Goal: Find specific page/section: Find specific page/section

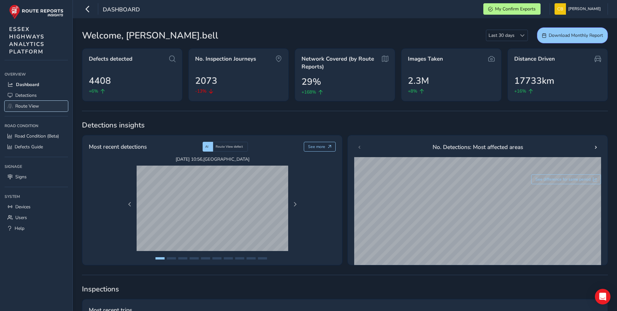
click at [36, 105] on span "Route View" at bounding box center [27, 106] width 24 height 6
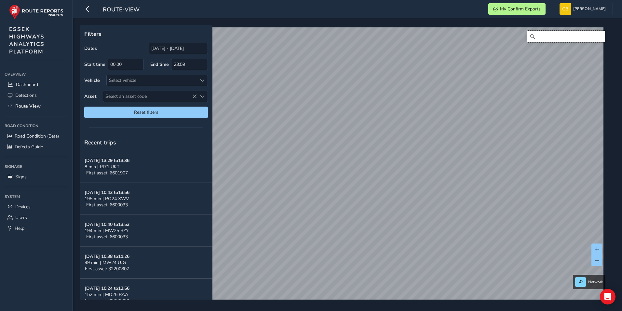
click at [544, 38] on input "Search" at bounding box center [566, 37] width 78 height 12
click at [537, 36] on input "Search" at bounding box center [566, 37] width 78 height 12
type input "f"
click at [382, 224] on link "[DATE] 11:54" at bounding box center [385, 224] width 26 height 6
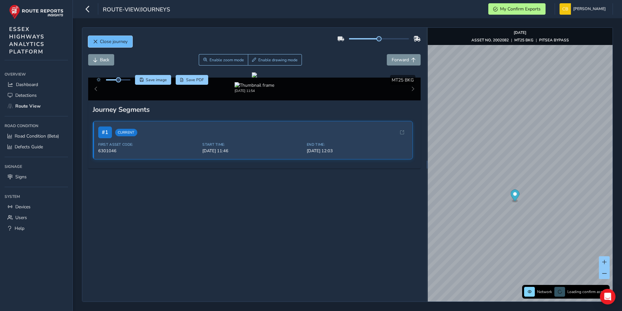
click at [100, 39] on span "Close journey" at bounding box center [114, 41] width 28 height 6
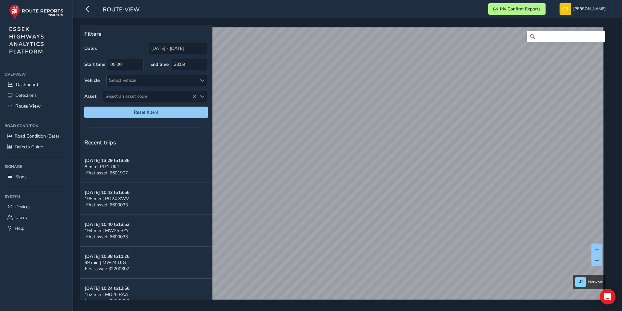
click at [0, 0] on div "x Available inspection trips: [GEOGRAPHIC_DATA][DATE] 12:43" at bounding box center [0, 0] width 0 height 0
click at [383, 169] on link "[DATE] 12:43" at bounding box center [387, 169] width 26 height 6
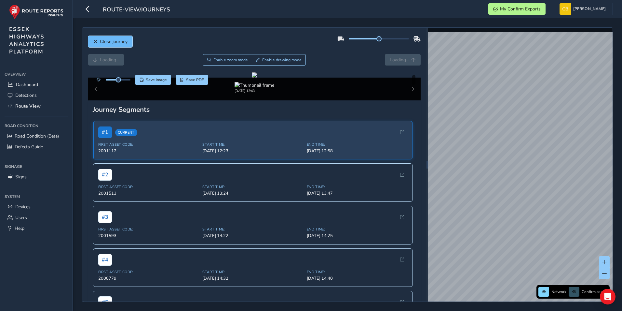
click at [99, 41] on button "Close journey" at bounding box center [110, 41] width 44 height 11
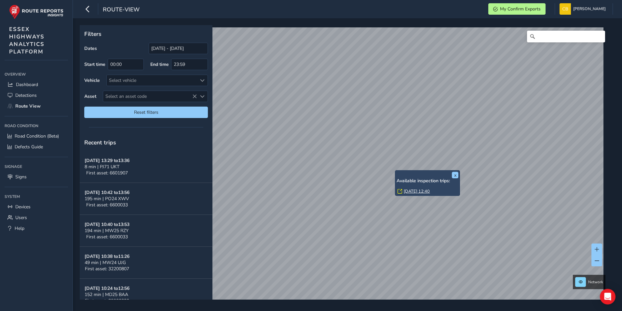
click at [416, 189] on link "[DATE] 12:40" at bounding box center [417, 191] width 26 height 6
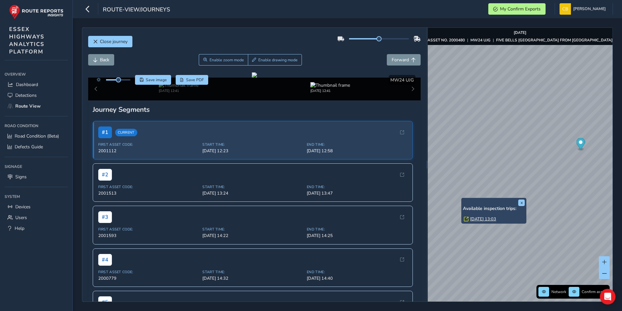
click at [462, 198] on div "x Available inspection trips: [GEOGRAPHIC_DATA][DATE] 13:03" at bounding box center [494, 211] width 65 height 26
click at [477, 217] on link "[DATE] 13:03" at bounding box center [483, 219] width 26 height 6
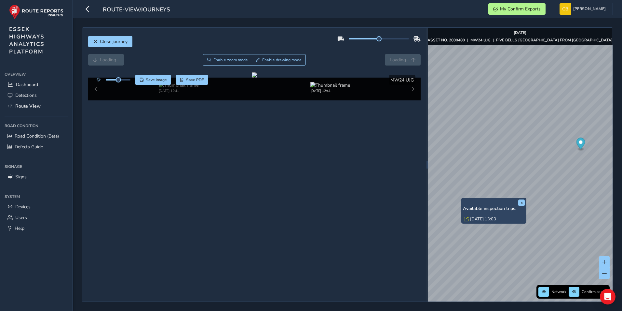
click at [484, 217] on link "[DATE] 13:03" at bounding box center [483, 219] width 26 height 6
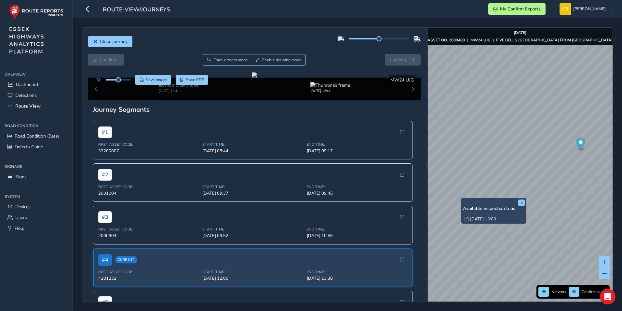
click at [484, 217] on link "[DATE] 13:03" at bounding box center [483, 219] width 26 height 6
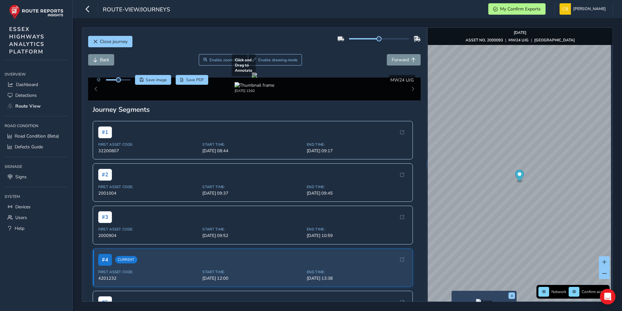
drag, startPoint x: 226, startPoint y: 157, endPoint x: 214, endPoint y: 147, distance: 15.5
click at [252, 77] on div at bounding box center [254, 74] width 5 height 5
click at [98, 41] on button "Close journey" at bounding box center [110, 41] width 44 height 11
